Goal: Transaction & Acquisition: Obtain resource

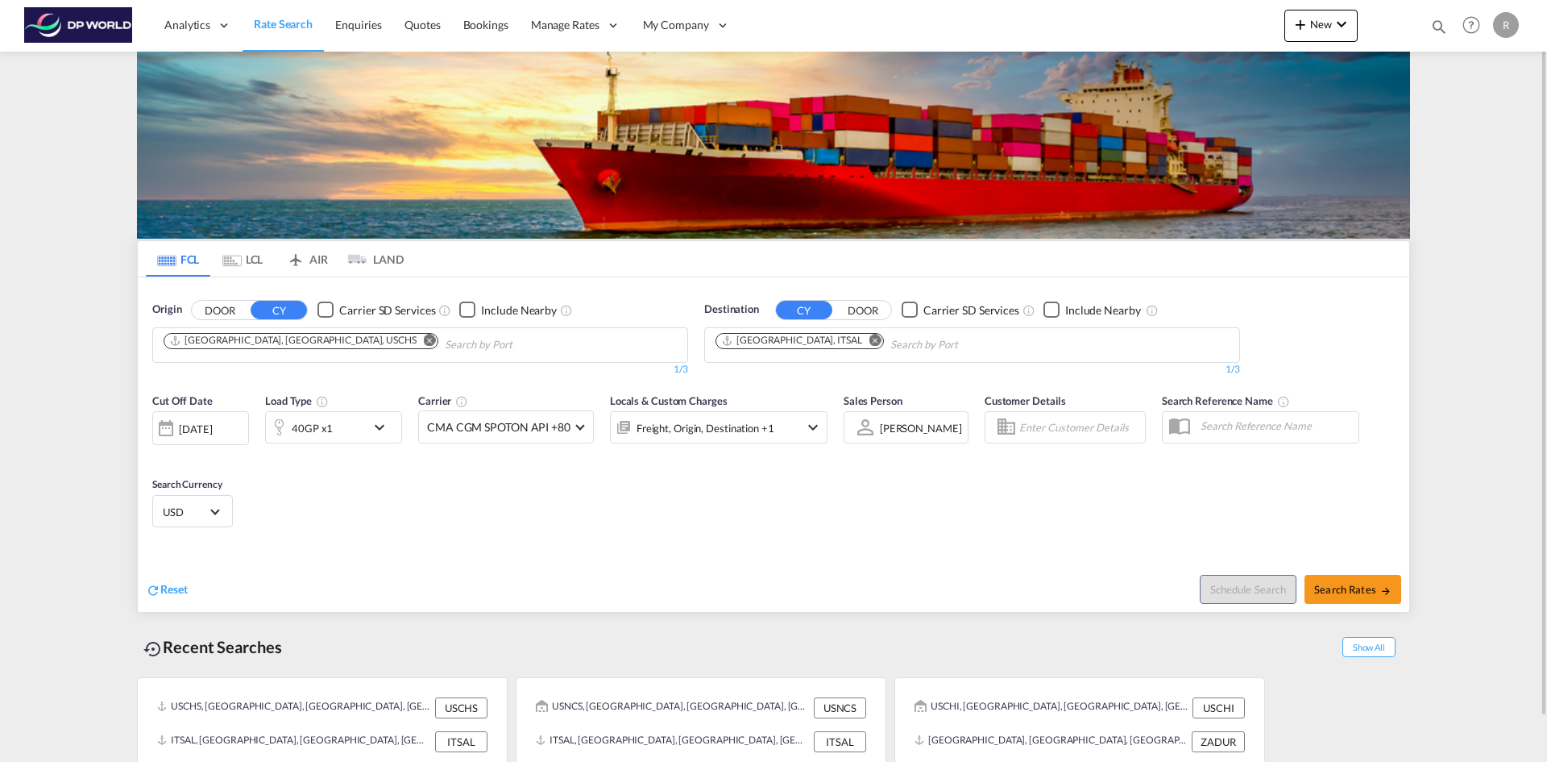
click at [212, 427] on div "[DATE]" at bounding box center [195, 428] width 33 height 15
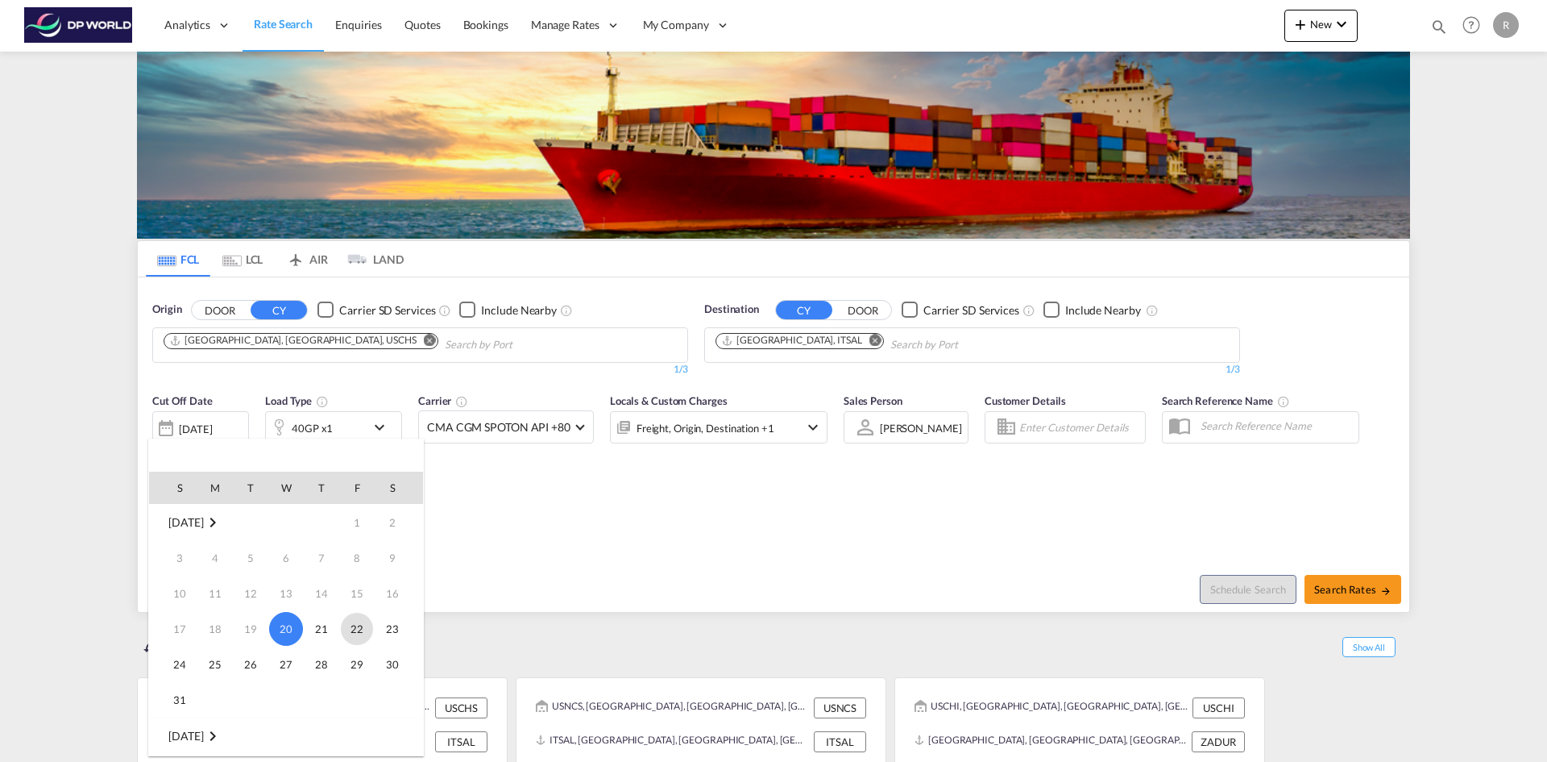
click at [355, 636] on span "22" at bounding box center [357, 628] width 32 height 32
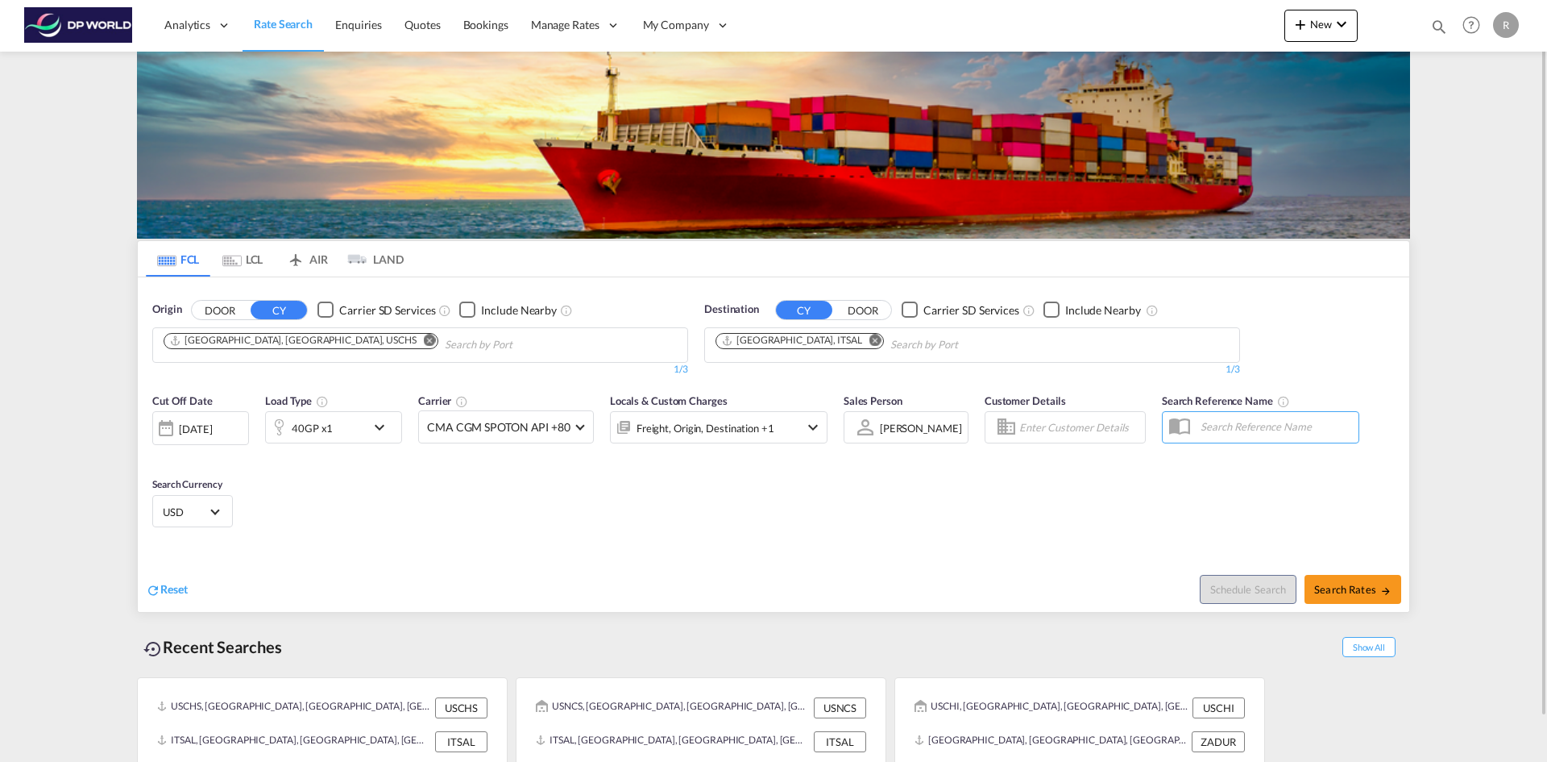
click at [1019, 491] on div "Cut Off Date [DATE] [DATE] Load Type 40GP x1 Carrier CMA CGM SPOTON API +80 Onl…" at bounding box center [774, 462] width 1272 height 157
click at [424, 341] on md-icon "Remove" at bounding box center [430, 340] width 12 height 12
click at [294, 341] on input "Chips input." at bounding box center [240, 345] width 153 height 26
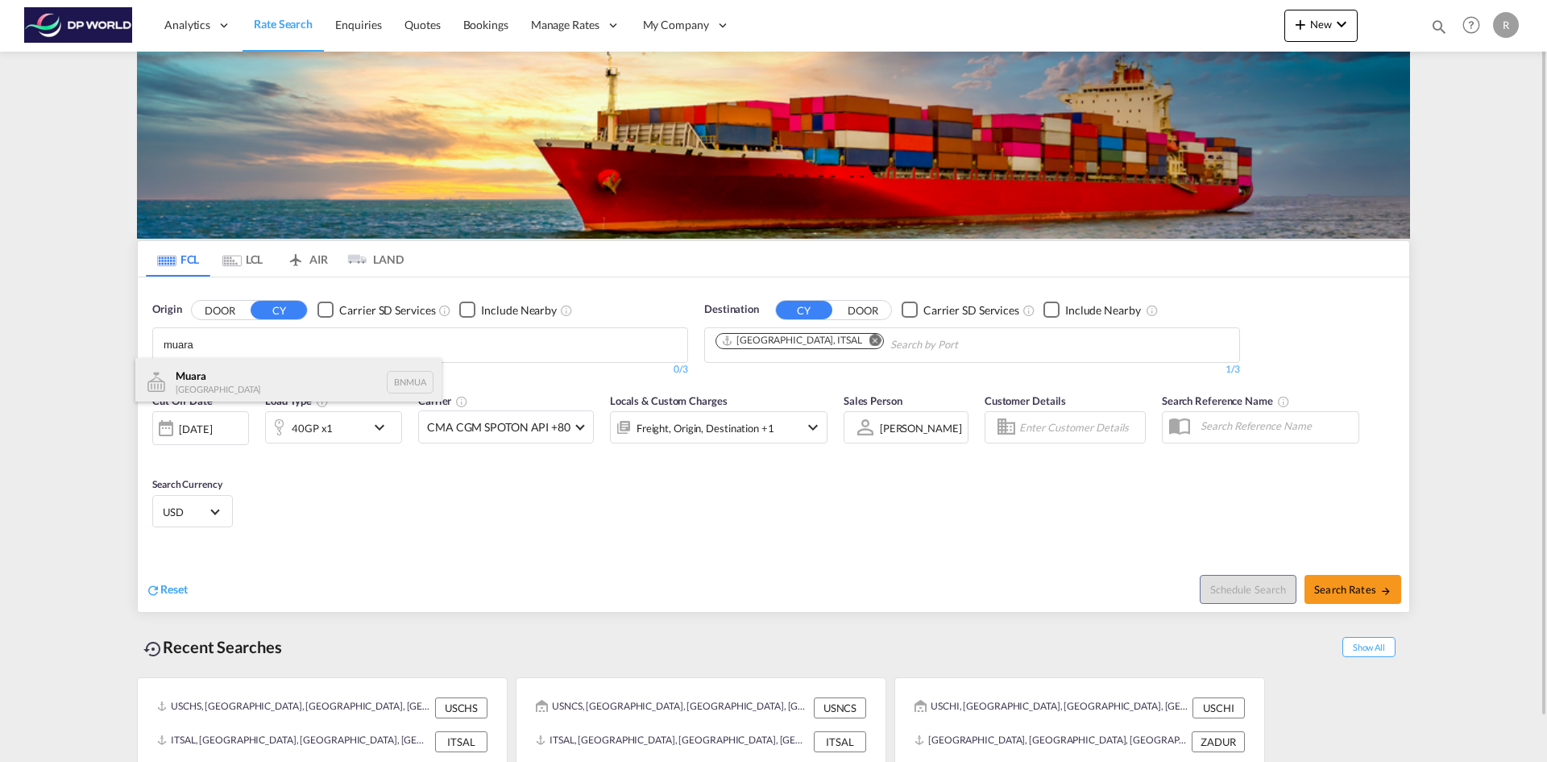
type input "muara"
click at [199, 379] on div "[GEOGRAPHIC_DATA] BNMUA" at bounding box center [288, 382] width 306 height 48
click at [870, 342] on md-icon "Remove" at bounding box center [876, 340] width 12 height 12
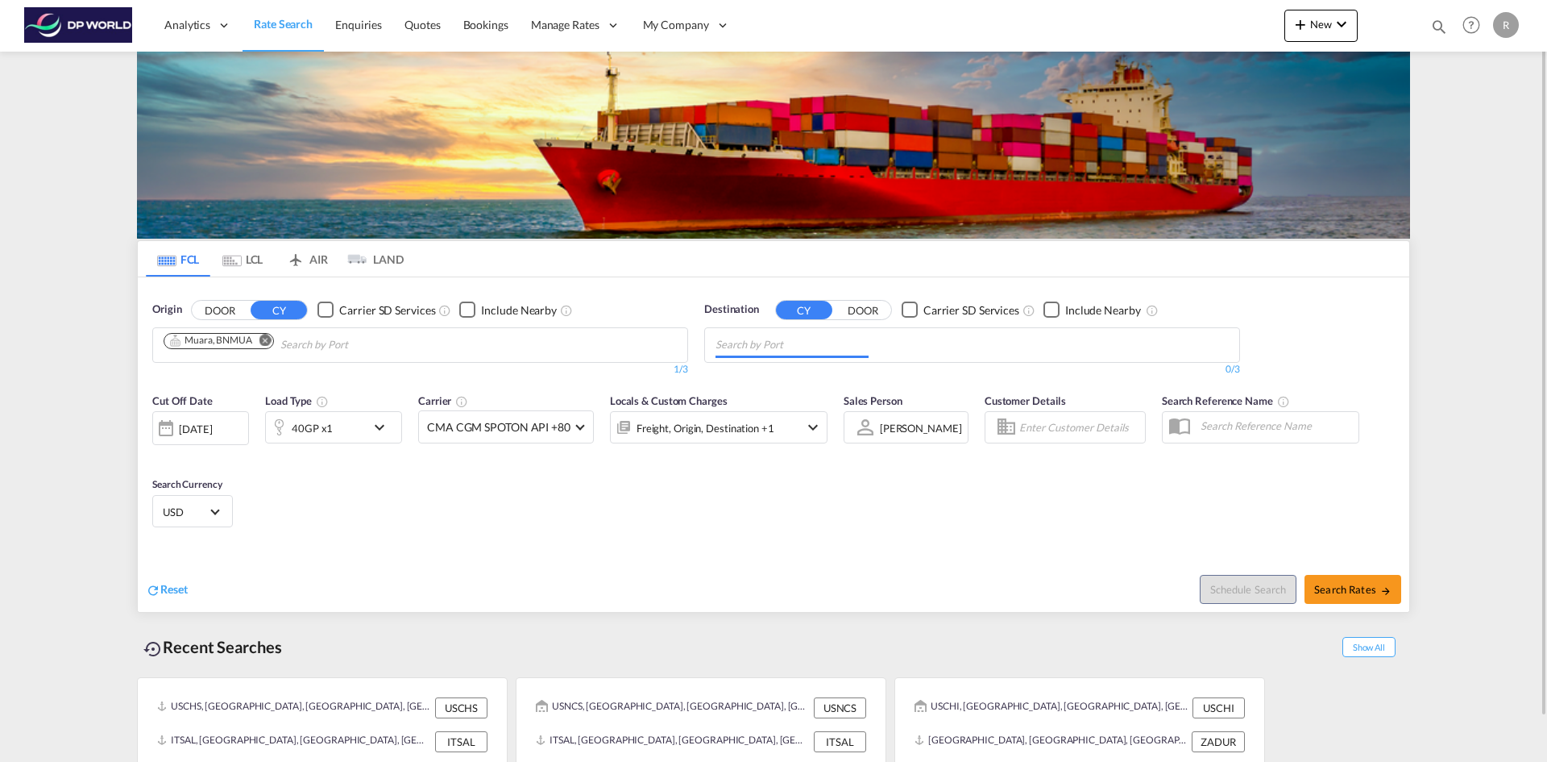
click at [810, 342] on input "Chips input." at bounding box center [792, 345] width 153 height 26
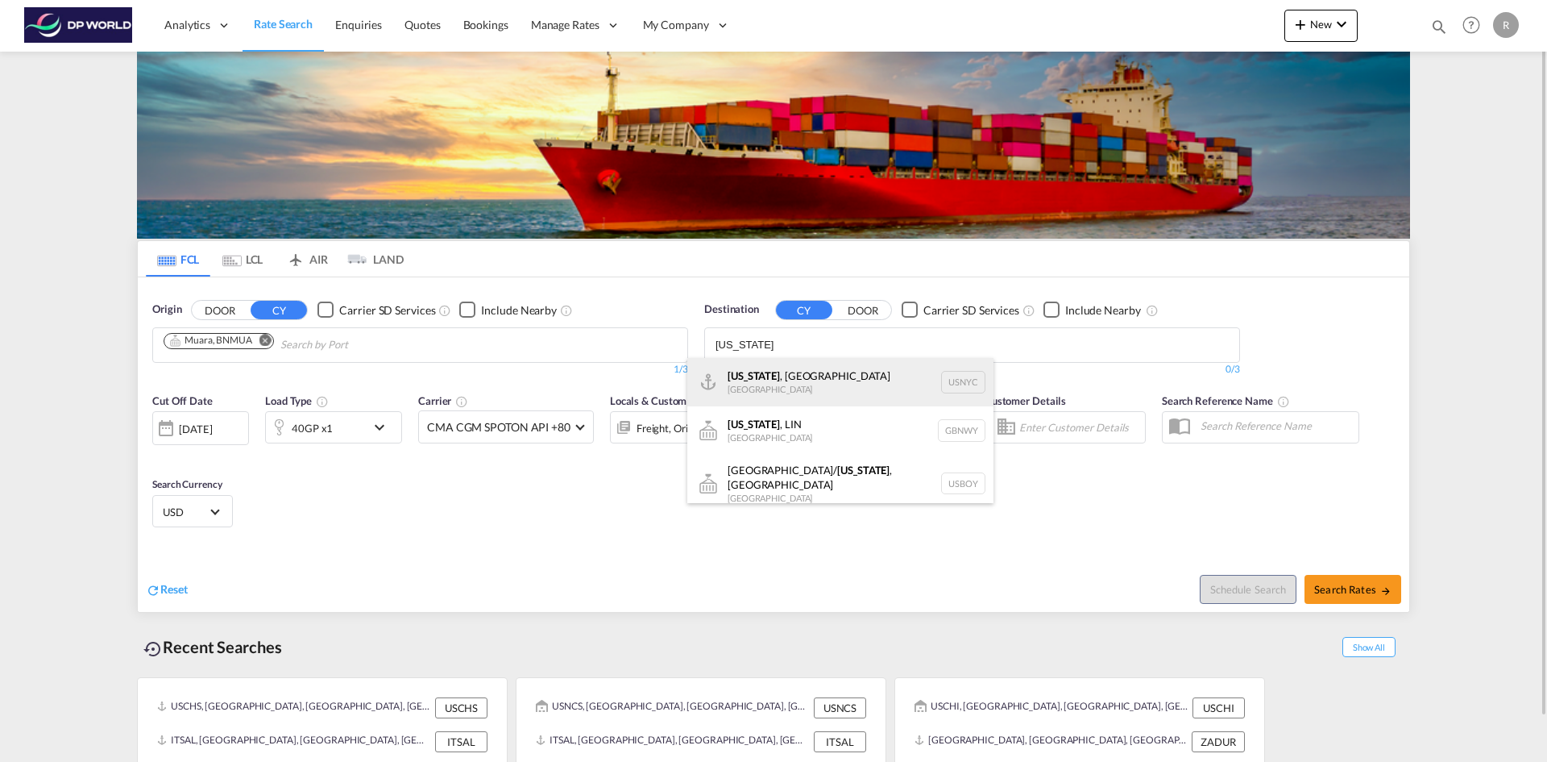
type input "[US_STATE]"
click at [810, 388] on div "[US_STATE] , [GEOGRAPHIC_DATA] [GEOGRAPHIC_DATA] USNYC" at bounding box center [840, 382] width 306 height 48
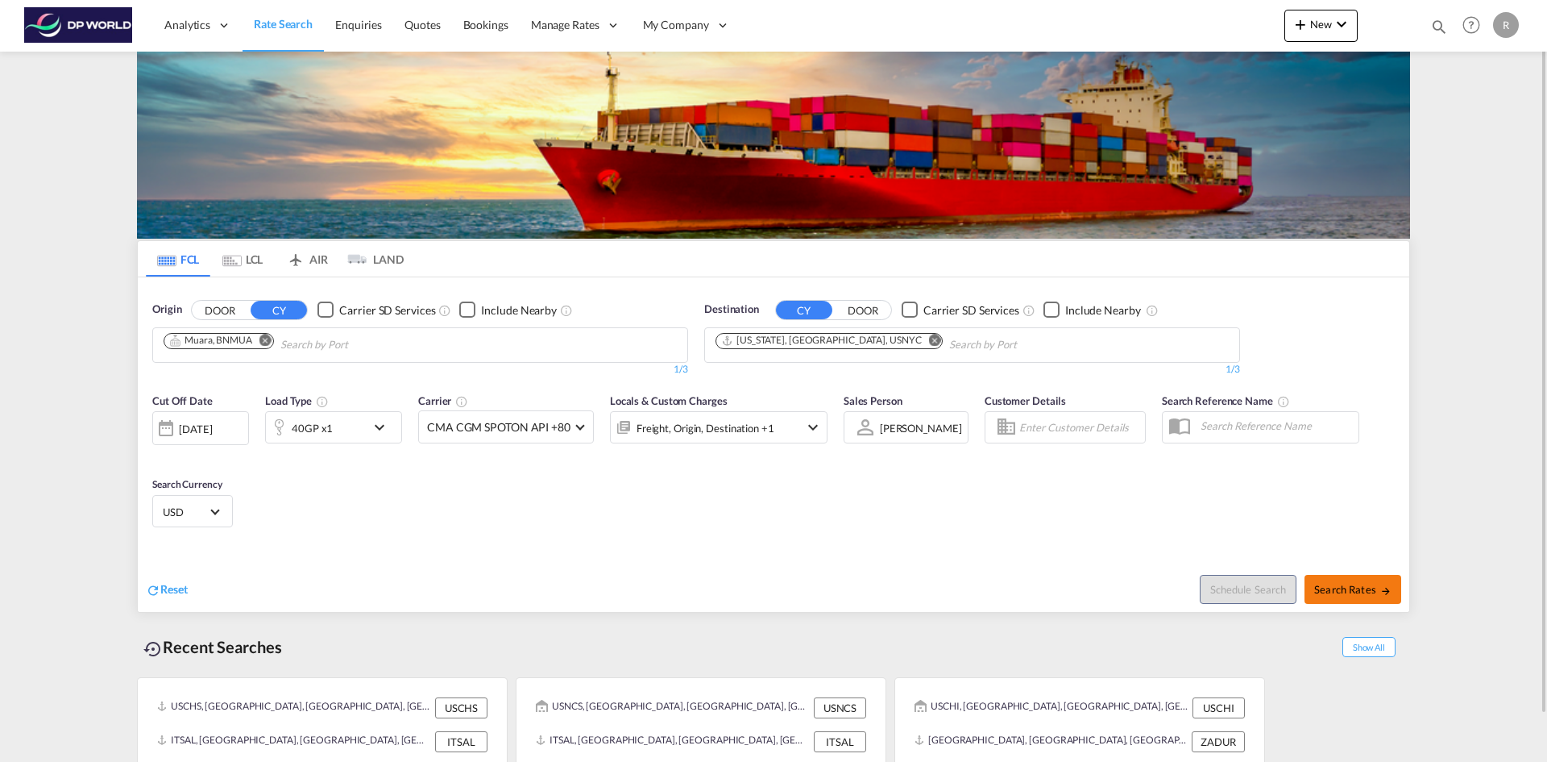
click at [1371, 587] on span "Search Rates" at bounding box center [1352, 589] width 77 height 13
type input "BNMUA to USNYC / [DATE]"
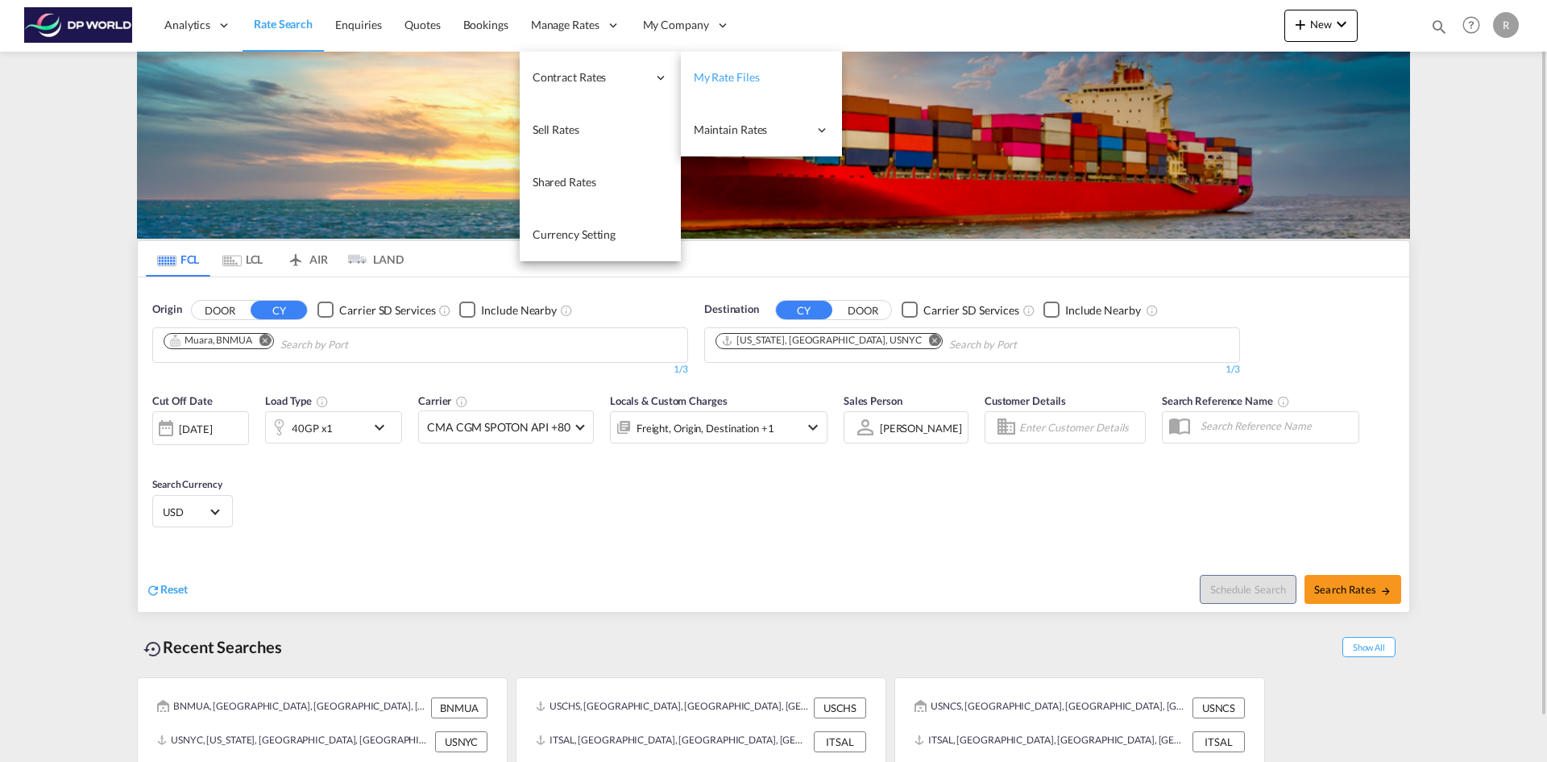
click at [745, 77] on span "My Rate Files" at bounding box center [727, 77] width 66 height 14
